Goal: Book appointment/travel/reservation

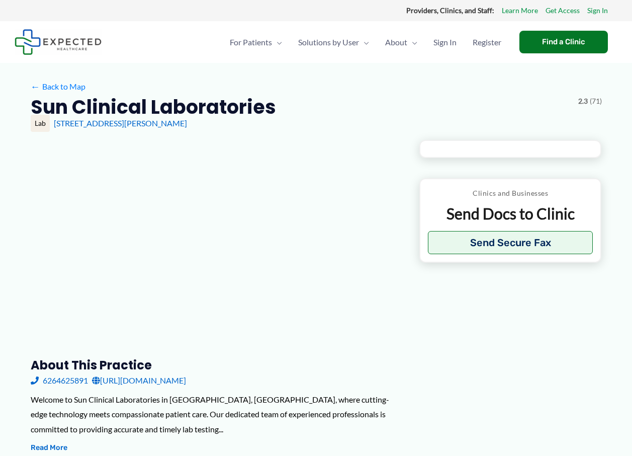
type input "**********"
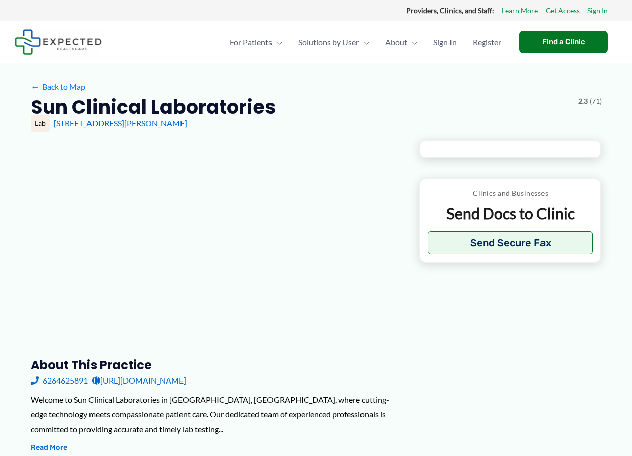
type input "**********"
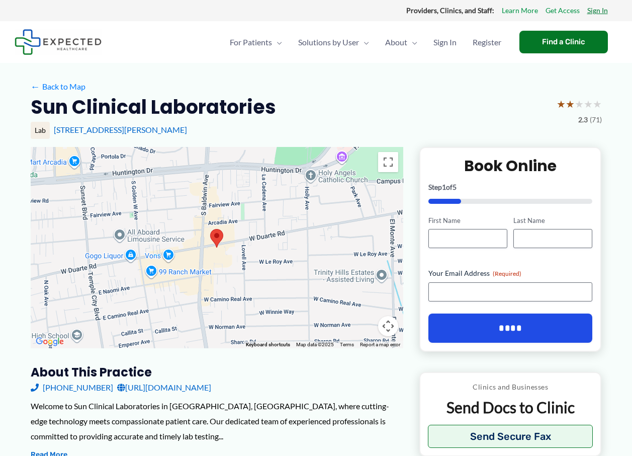
click at [605, 11] on link "Sign In" at bounding box center [597, 10] width 21 height 13
